Goal: Task Accomplishment & Management: Manage account settings

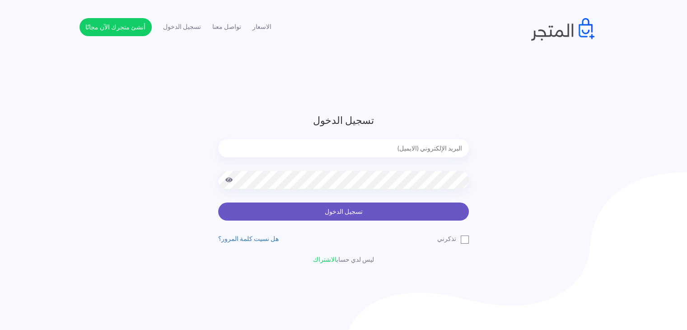
type input "[EMAIL_ADDRESS][DOMAIN_NAME]"
click at [310, 208] on button "تسجيل الدخول" at bounding box center [343, 211] width 251 height 18
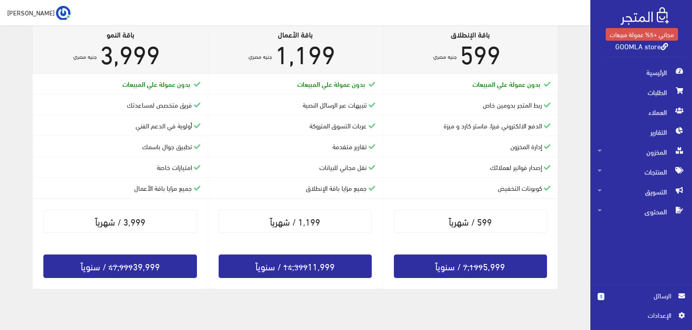
scroll to position [497, 0]
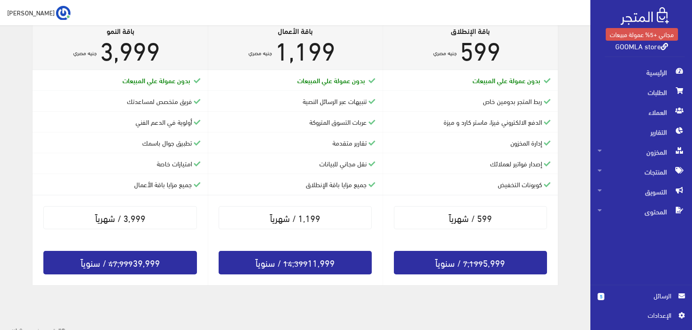
click at [606, 298] on span "الرسائل" at bounding box center [642, 296] width 74 height 10
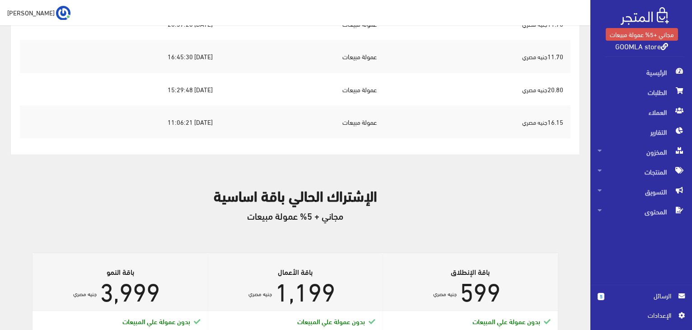
scroll to position [271, 0]
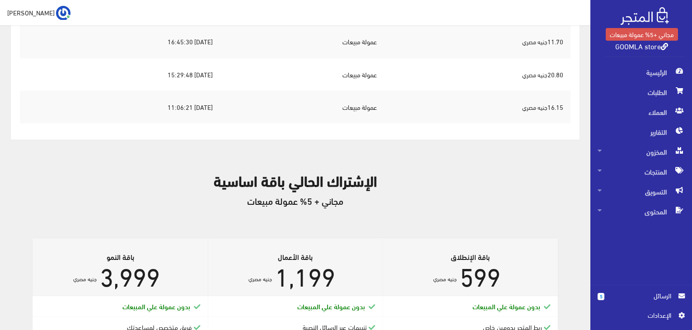
click at [660, 297] on span "الرسائل" at bounding box center [642, 296] width 60 height 10
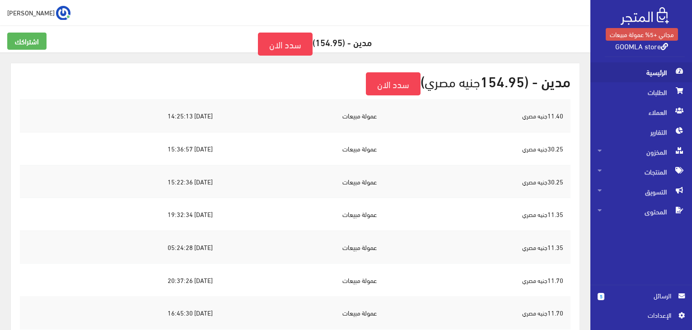
click at [654, 72] on span "الرئيسية" at bounding box center [641, 72] width 87 height 20
click at [643, 47] on link "GOOMLA store" at bounding box center [641, 45] width 53 height 13
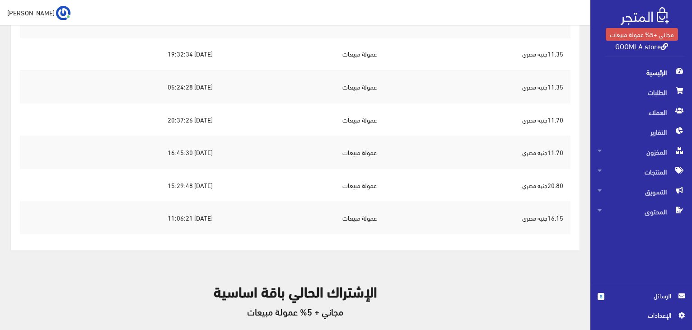
scroll to position [181, 0]
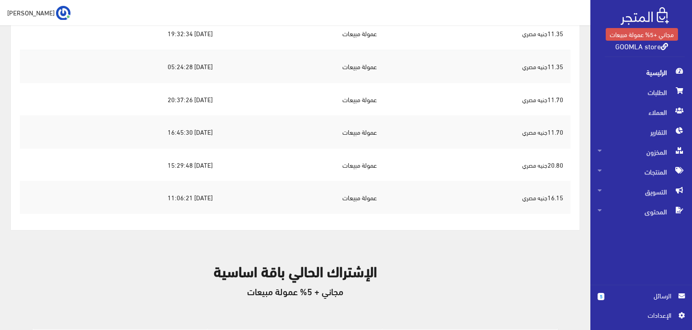
click at [656, 313] on span "اﻹعدادات" at bounding box center [638, 315] width 66 height 10
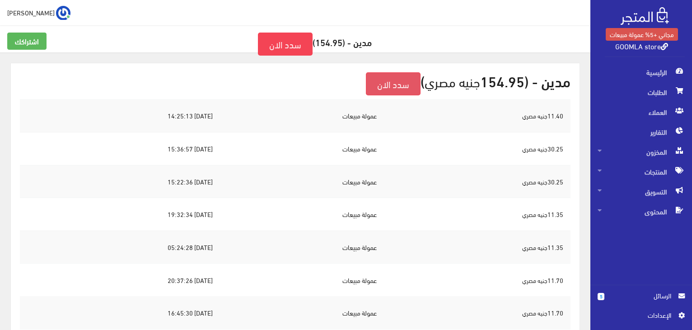
click at [385, 84] on link "سدد الان" at bounding box center [393, 83] width 55 height 23
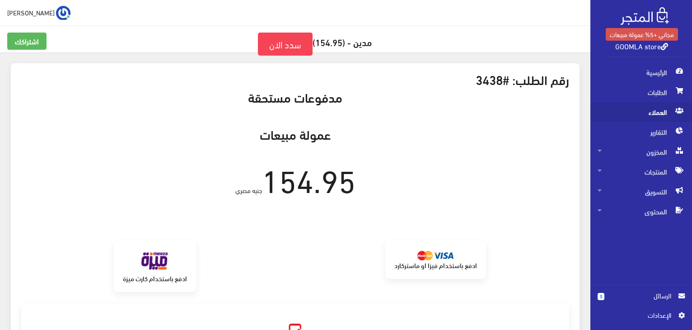
click at [649, 109] on span "العملاء" at bounding box center [641, 112] width 87 height 20
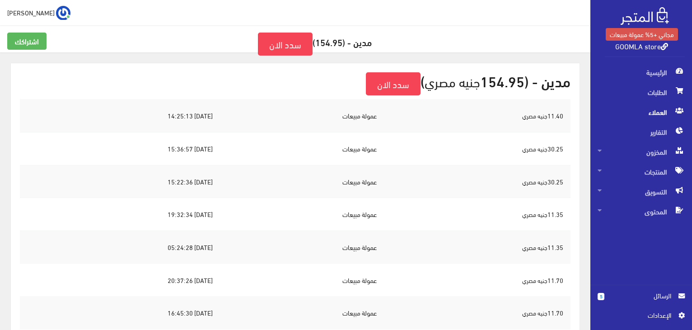
click at [374, 114] on td "عمولة مبيعات" at bounding box center [302, 115] width 164 height 33
click at [651, 73] on span "الرئيسية" at bounding box center [641, 72] width 87 height 20
click at [23, 14] on span "احمد سمير" at bounding box center [30, 12] width 47 height 11
click at [26, 51] on link "تسجيل الخروج" at bounding box center [34, 51] width 71 height 12
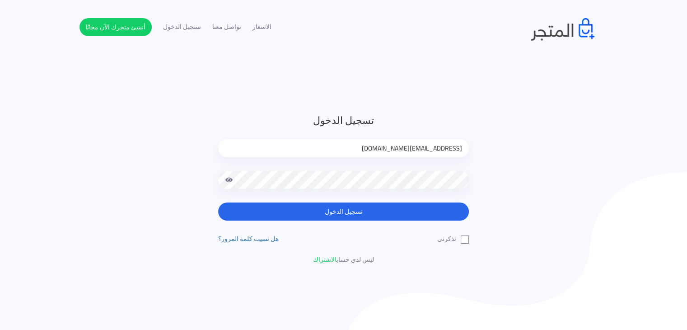
click at [369, 149] on input "samier.flowerseason@gmail.com" at bounding box center [343, 148] width 251 height 18
type input "[EMAIL_ADDRESS][DOMAIN_NAME]"
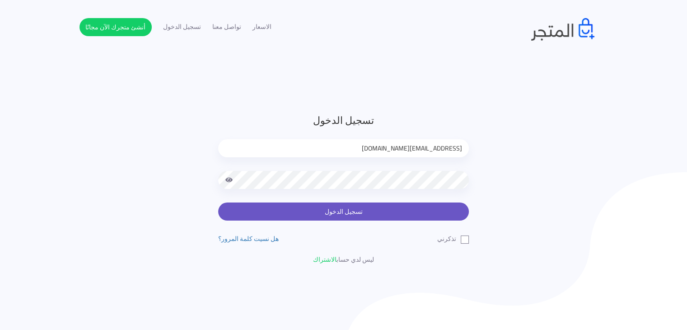
click at [375, 214] on button "تسجيل الدخول" at bounding box center [343, 211] width 251 height 18
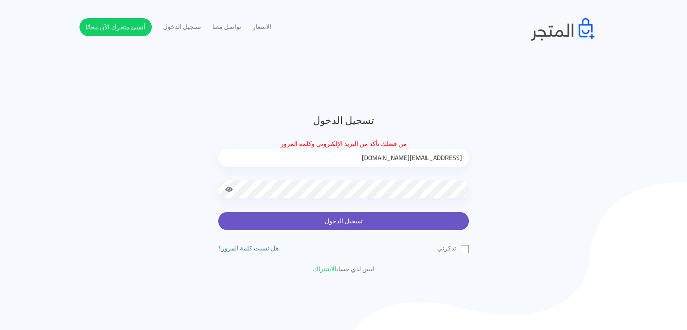
click at [396, 225] on button "تسجيل الدخول" at bounding box center [343, 221] width 251 height 18
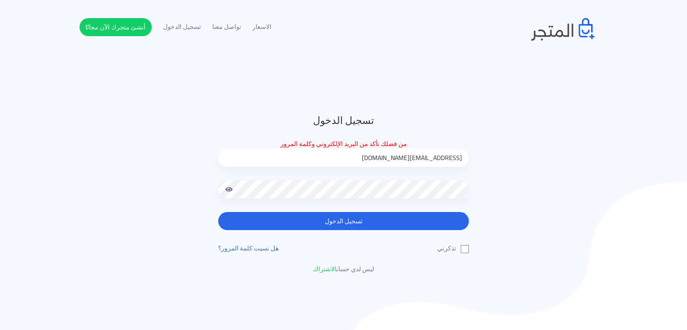
click at [229, 189] on span at bounding box center [229, 189] width 8 height 18
click at [396, 159] on input "[EMAIL_ADDRESS][DOMAIN_NAME]" at bounding box center [343, 158] width 251 height 18
type input "[EMAIL_ADDRESS][DOMAIN_NAME]"
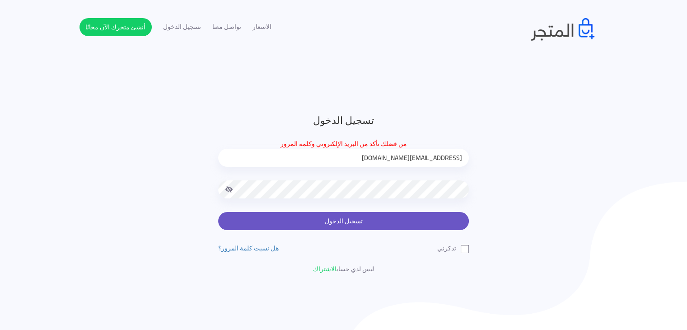
click at [420, 225] on button "تسجيل الدخول" at bounding box center [343, 221] width 251 height 18
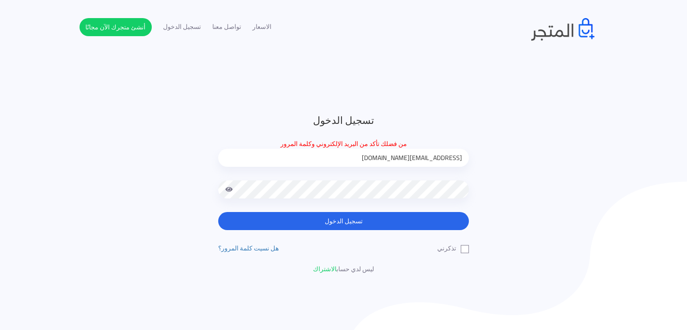
click at [354, 159] on input "[EMAIL_ADDRESS][DOMAIN_NAME]" at bounding box center [343, 158] width 251 height 18
type input "[EMAIL_ADDRESS][DOMAIN_NAME]"
click at [233, 187] on span at bounding box center [229, 189] width 8 height 18
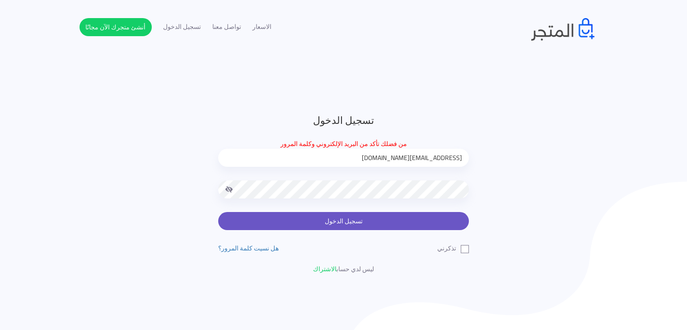
click at [404, 224] on button "تسجيل الدخول" at bounding box center [343, 221] width 251 height 18
